Goal: Check status: Check status

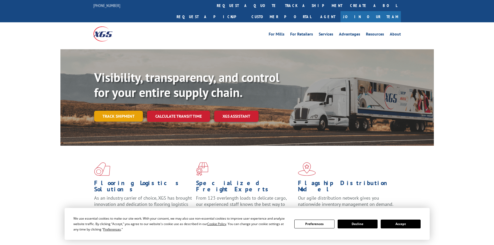
click at [113, 111] on link "Track shipment" at bounding box center [118, 116] width 49 height 11
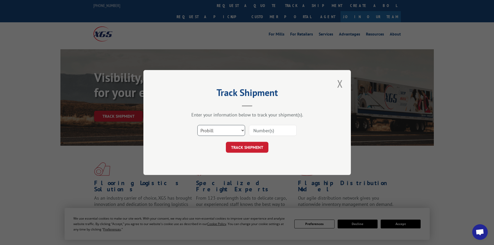
click at [214, 131] on select "Select category... Probill BOL PO" at bounding box center [221, 130] width 48 height 11
select select "bol"
click at [197, 125] on select "Select category... Probill BOL PO" at bounding box center [221, 130] width 48 height 11
drag, startPoint x: 248, startPoint y: 131, endPoint x: 253, endPoint y: 130, distance: 5.0
click at [252, 130] on div "Select category... Probill BOL PO" at bounding box center [247, 130] width 156 height 17
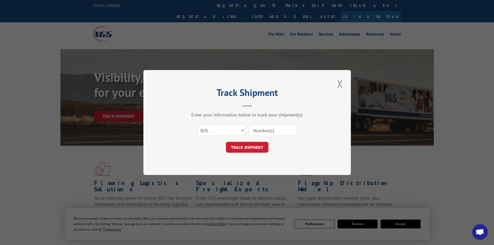
click at [254, 130] on input at bounding box center [273, 130] width 48 height 11
type input "846187"
click button "TRACK SHIPMENT" at bounding box center [247, 147] width 43 height 11
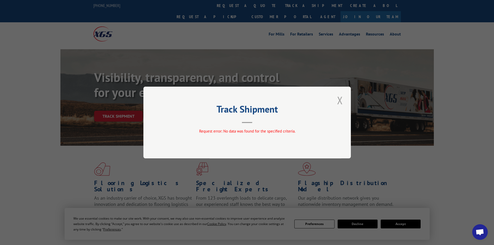
click at [340, 101] on button "Close modal" at bounding box center [340, 100] width 9 height 14
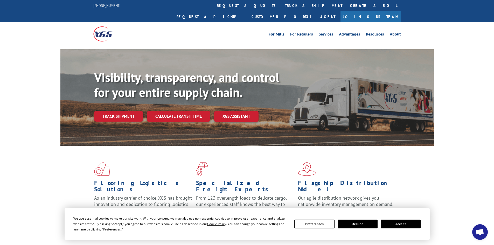
drag, startPoint x: 128, startPoint y: 108, endPoint x: 133, endPoint y: 109, distance: 5.9
click at [128, 111] on link "Track shipment" at bounding box center [118, 116] width 49 height 11
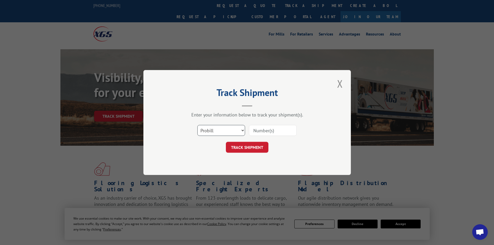
click at [235, 131] on select "Select category... Probill BOL PO" at bounding box center [221, 130] width 48 height 11
select select "bol"
click at [197, 125] on select "Select category... Probill BOL PO" at bounding box center [221, 130] width 48 height 11
click at [270, 129] on input at bounding box center [273, 130] width 48 height 11
type input "846187"
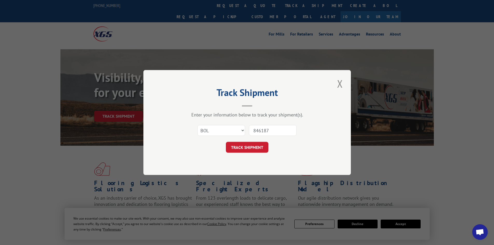
click button "TRACK SHIPMENT" at bounding box center [247, 147] width 43 height 11
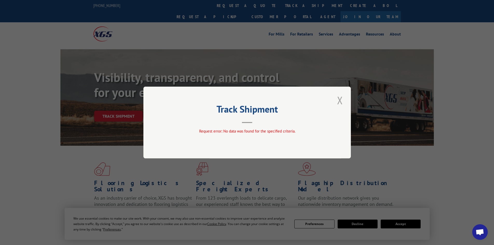
click at [342, 104] on button "Close modal" at bounding box center [340, 100] width 9 height 14
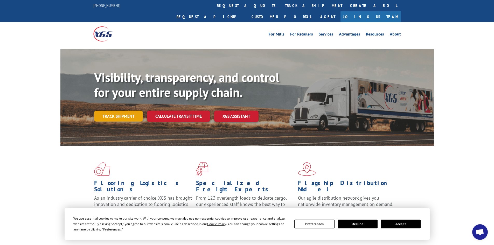
click at [116, 111] on link "Track shipment" at bounding box center [118, 116] width 49 height 11
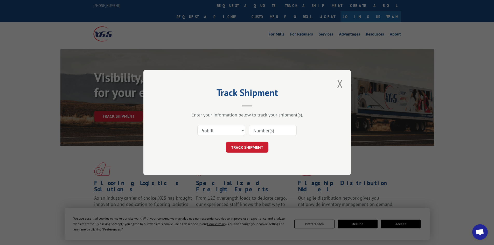
click at [267, 134] on input at bounding box center [273, 130] width 48 height 11
click at [231, 130] on select "Select category... Probill BOL PO" at bounding box center [221, 130] width 48 height 11
select select "po"
click at [197, 125] on select "Select category... Probill BOL PO" at bounding box center [221, 130] width 48 height 11
click at [265, 131] on input at bounding box center [273, 130] width 48 height 11
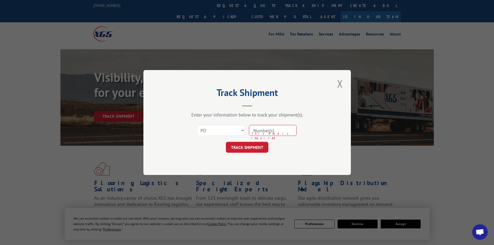
paste input "18519915"
type input "18519915"
click at [247, 148] on button "TRACK SHIPMENT" at bounding box center [247, 147] width 43 height 11
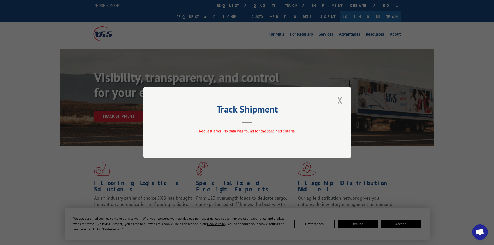
click at [339, 99] on button "Close modal" at bounding box center [340, 100] width 9 height 14
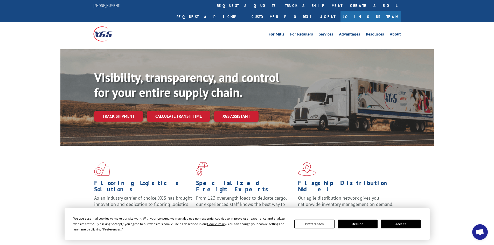
click at [407, 229] on div "We use essential cookies to make our site work. With your consent, we may also …" at bounding box center [246, 224] width 347 height 16
click at [407, 226] on button "Accept" at bounding box center [401, 224] width 40 height 9
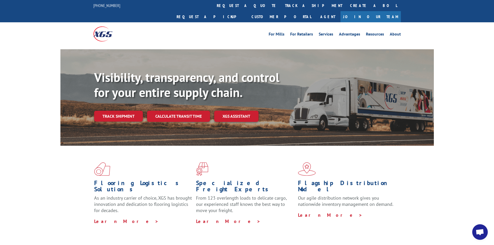
click at [110, 111] on link "Track shipment" at bounding box center [118, 116] width 49 height 11
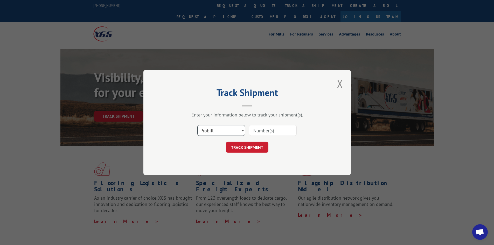
click at [227, 133] on select "Select category... Probill BOL PO" at bounding box center [221, 130] width 48 height 11
click at [197, 125] on select "Select category... Probill BOL PO" at bounding box center [221, 130] width 48 height 11
click at [217, 132] on select "Select category... Probill BOL PO" at bounding box center [221, 130] width 48 height 11
select select "bol"
click at [197, 125] on select "Select category... Probill BOL PO" at bounding box center [221, 130] width 48 height 11
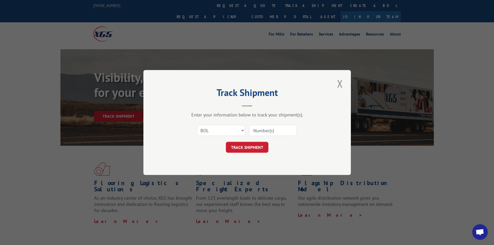
click at [251, 130] on input at bounding box center [273, 130] width 48 height 11
click at [341, 86] on button "Close modal" at bounding box center [340, 84] width 9 height 14
